Goal: Browse casually: Explore the website without a specific task or goal

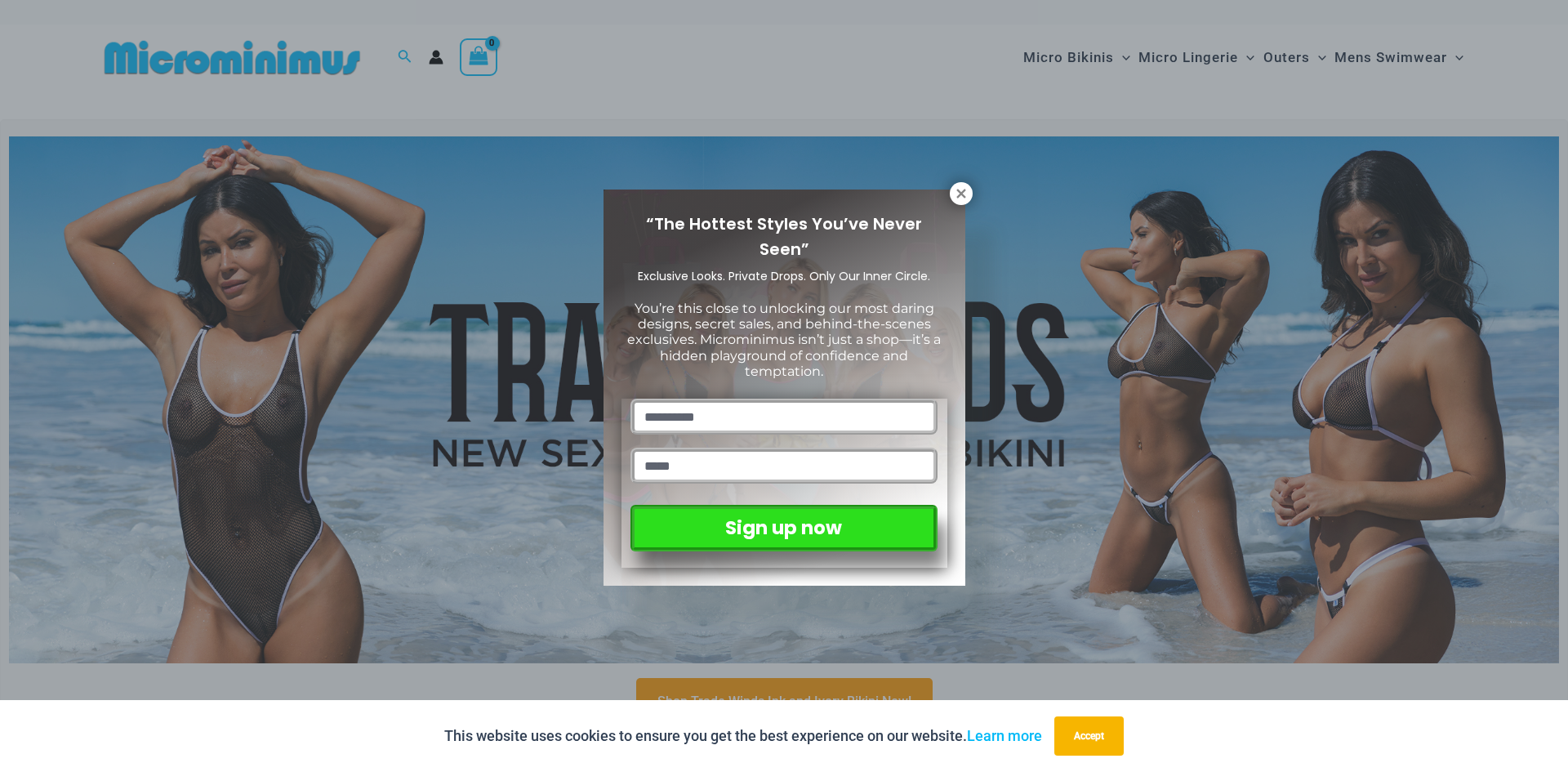
drag, startPoint x: 1565, startPoint y: 46, endPoint x: 1567, endPoint y: 106, distance: 60.0
click at [964, 196] on icon at bounding box center [960, 193] width 9 height 9
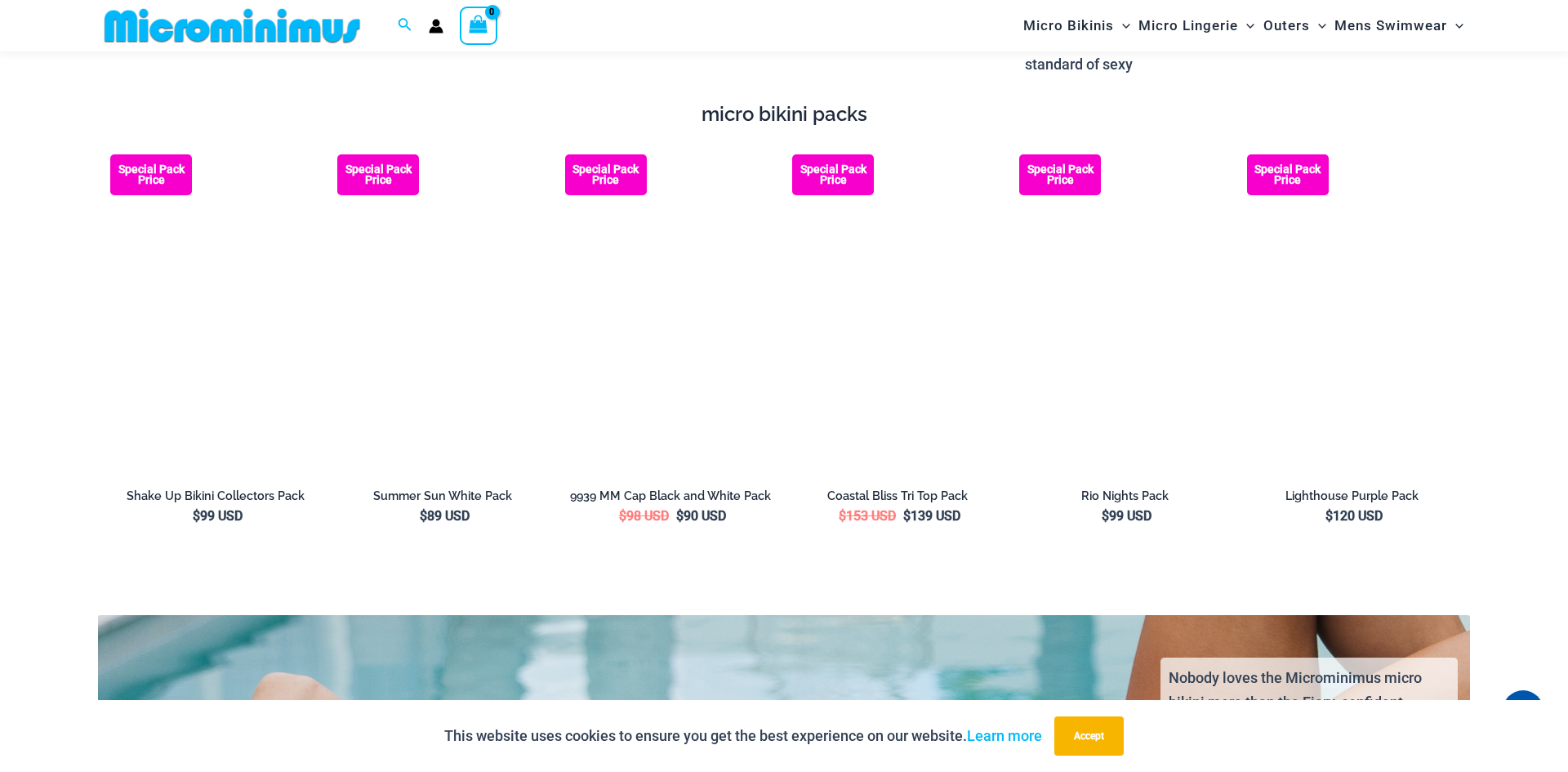
scroll to position [2510, 0]
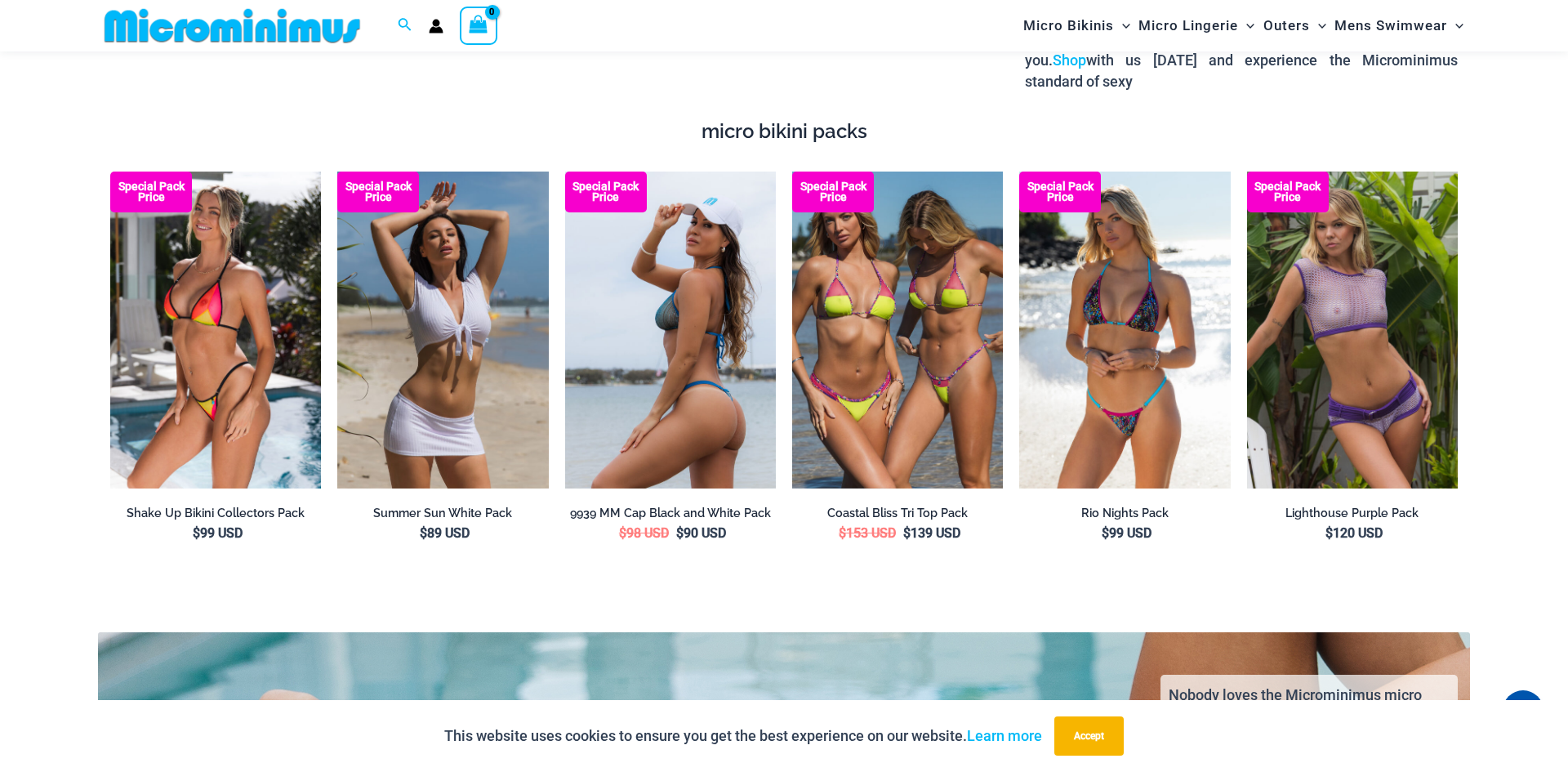
click at [671, 308] on img at bounding box center [670, 329] width 211 height 317
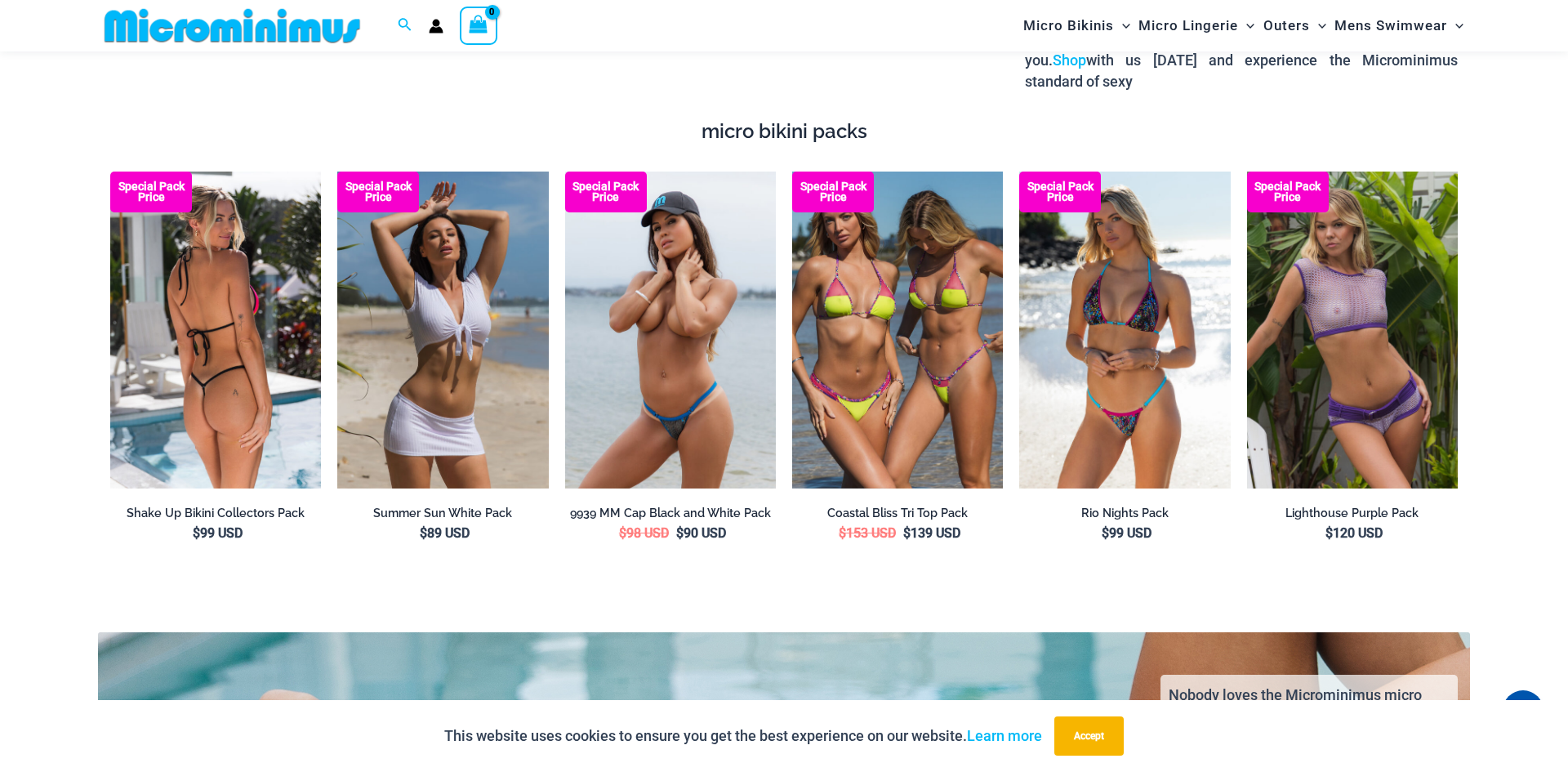
click at [183, 277] on img at bounding box center [215, 329] width 211 height 316
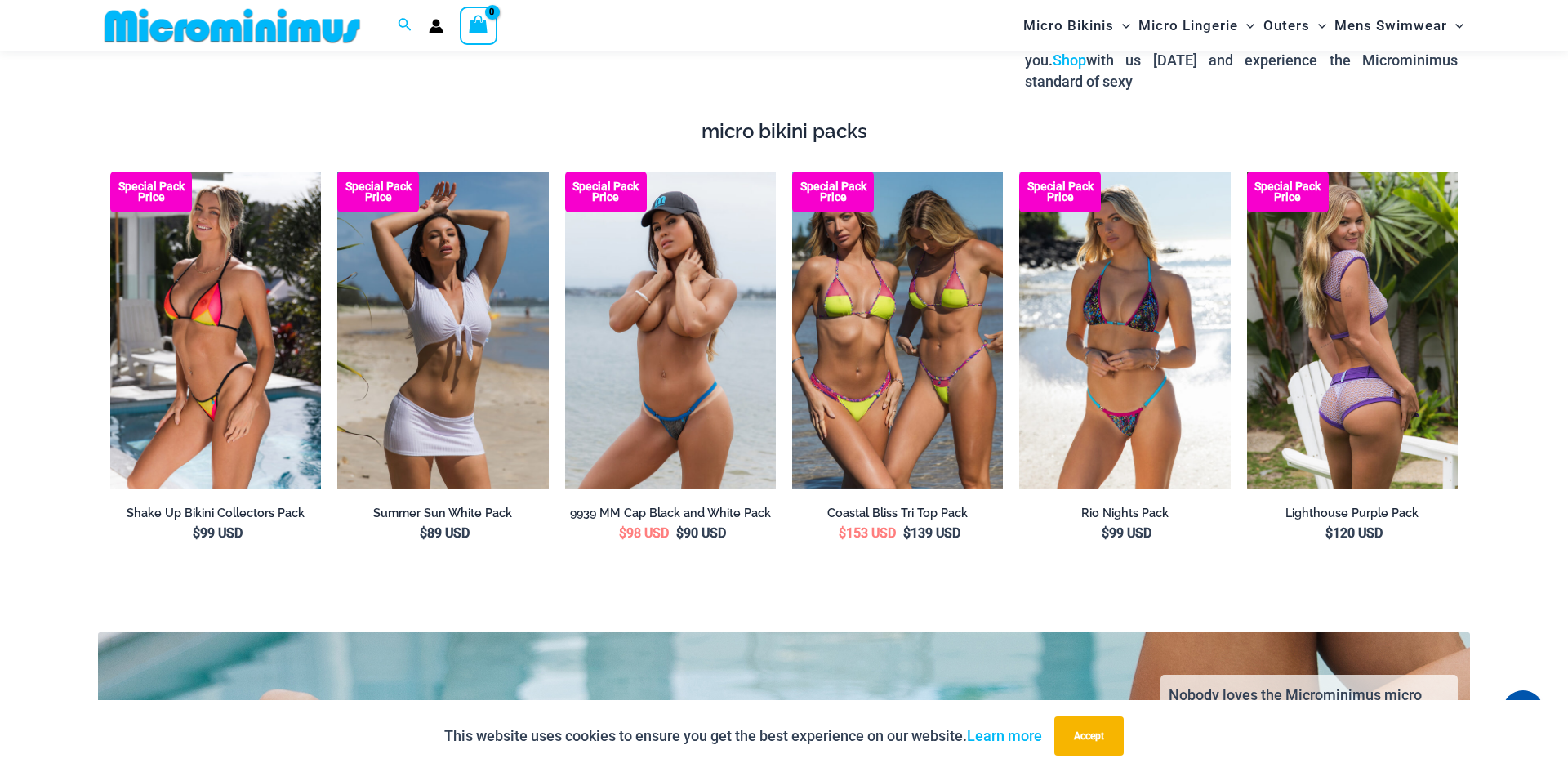
click at [1359, 298] on img at bounding box center [1352, 329] width 211 height 317
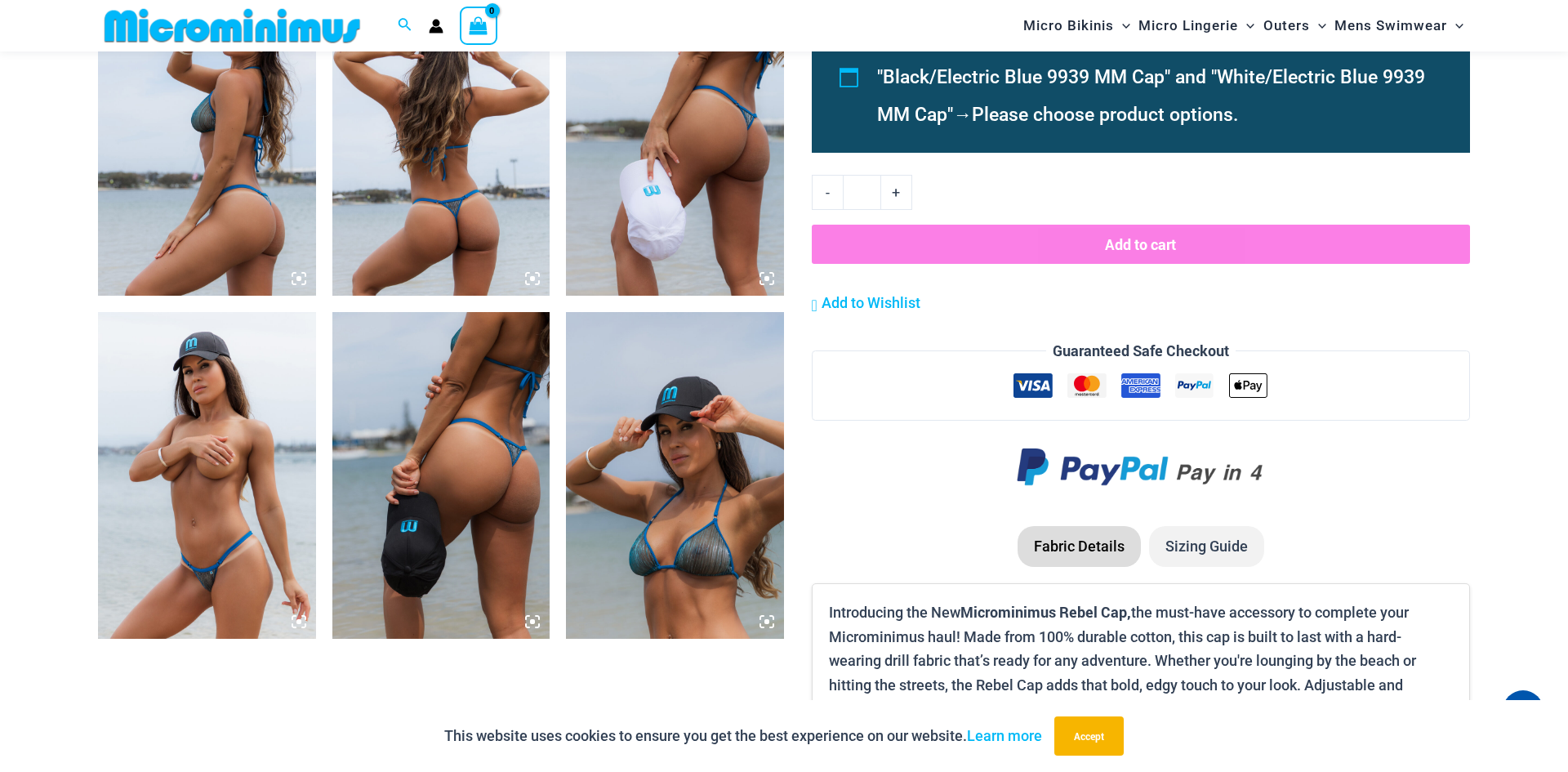
drag, startPoint x: 1567, startPoint y: 32, endPoint x: 1554, endPoint y: 179, distance: 147.6
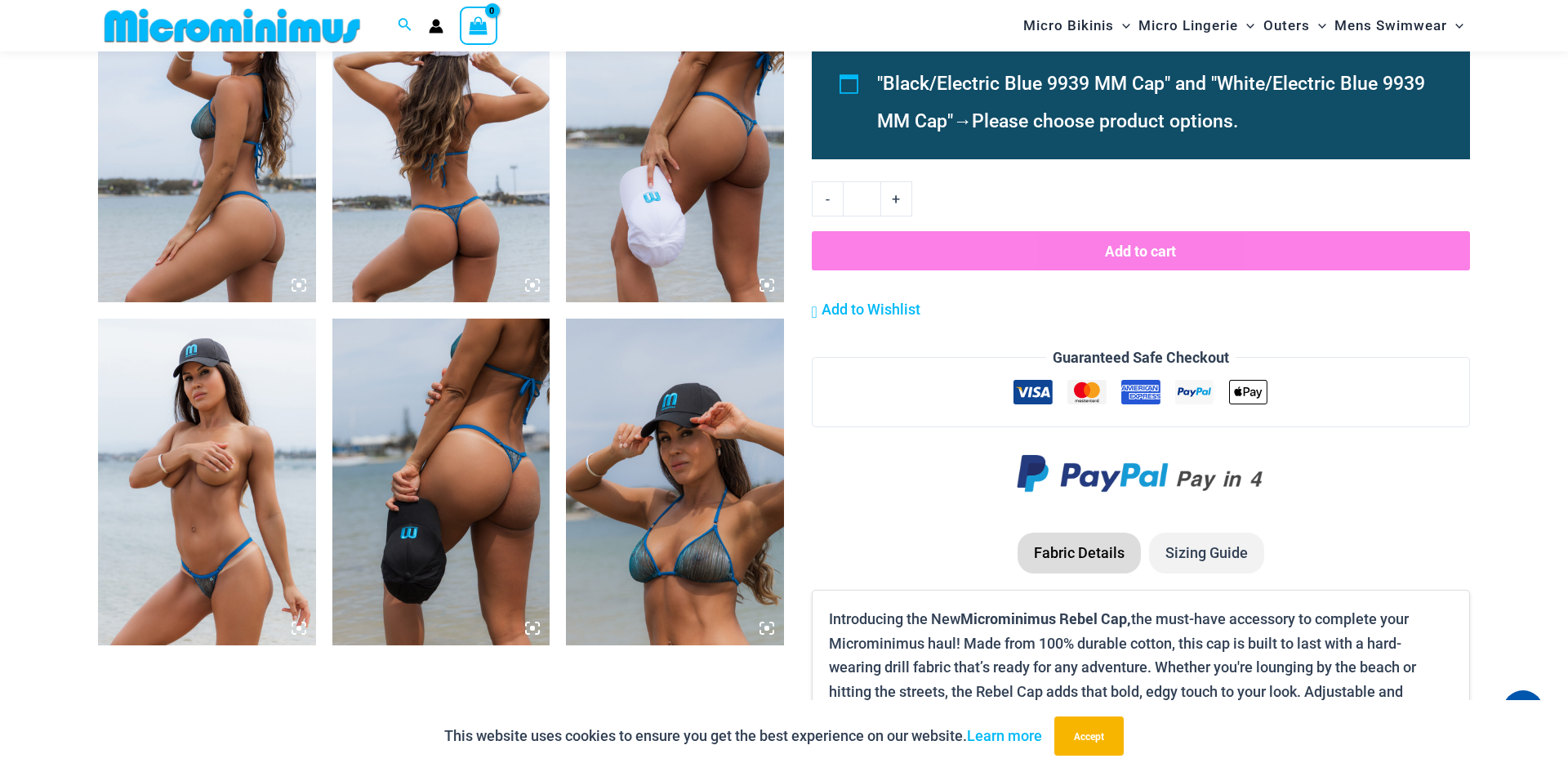
click at [667, 478] on img at bounding box center [674, 481] width 218 height 326
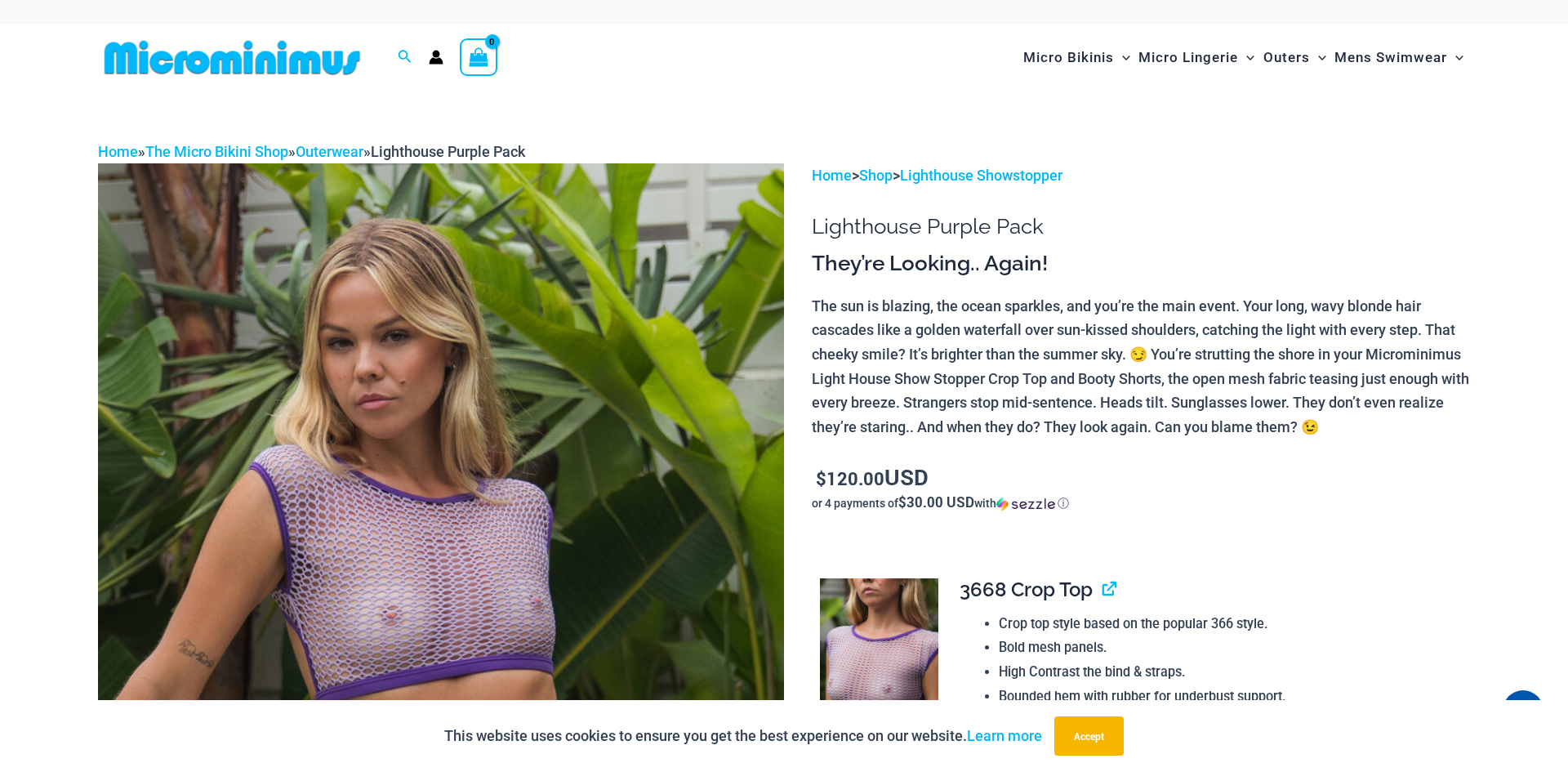
drag, startPoint x: 1567, startPoint y: 23, endPoint x: 1501, endPoint y: -16, distance: 76.7
